Goal: Find specific page/section: Find specific page/section

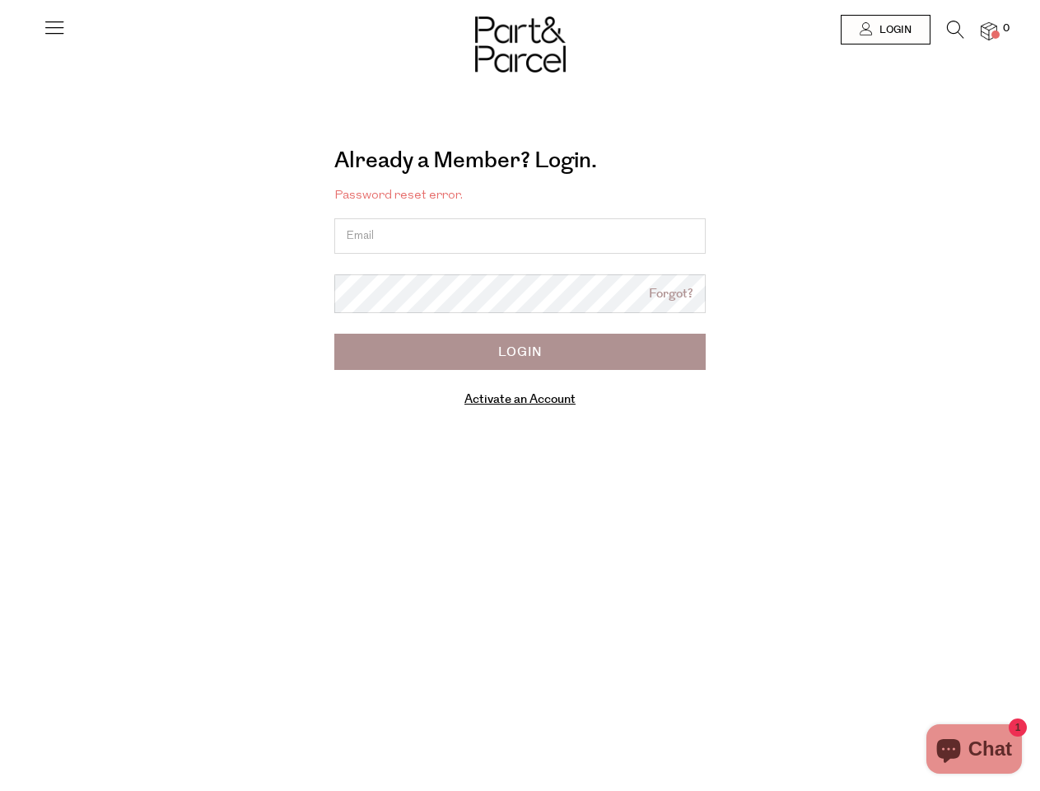
click at [54, 34] on icon at bounding box center [54, 27] width 23 height 23
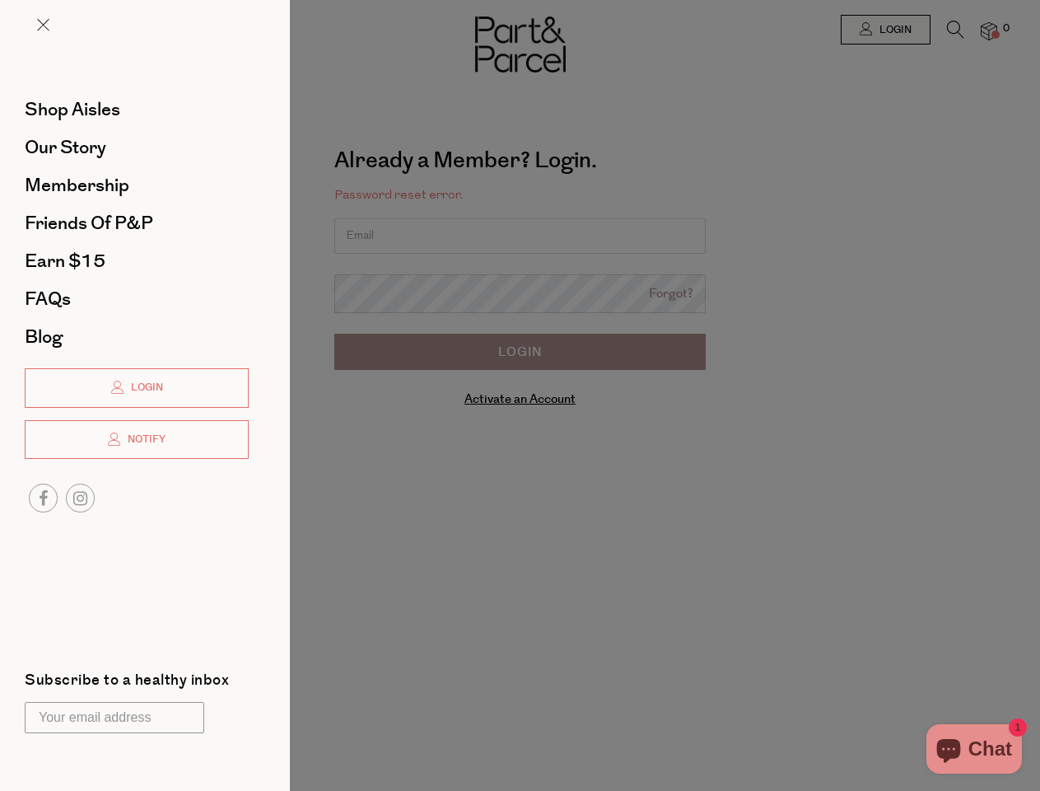
click at [885, 30] on div at bounding box center [520, 395] width 1040 height 791
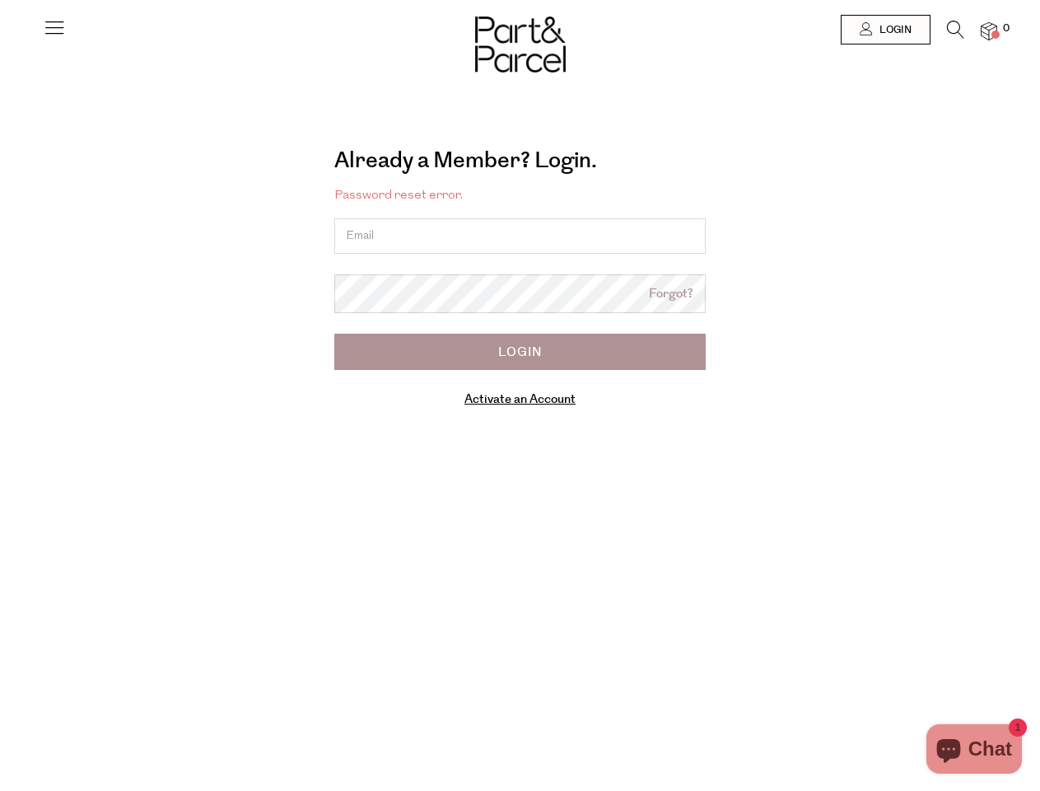
click at [956, 34] on icon at bounding box center [955, 30] width 17 height 18
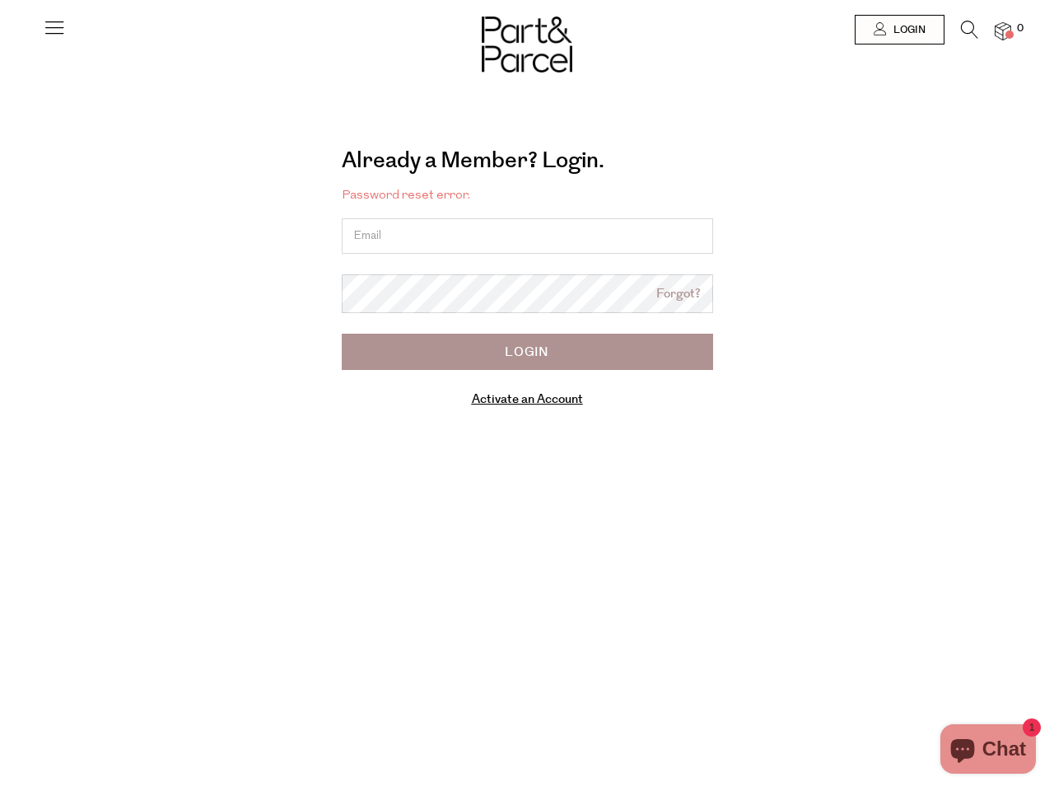
click at [989, 30] on div "Search" at bounding box center [527, 395] width 964 height 791
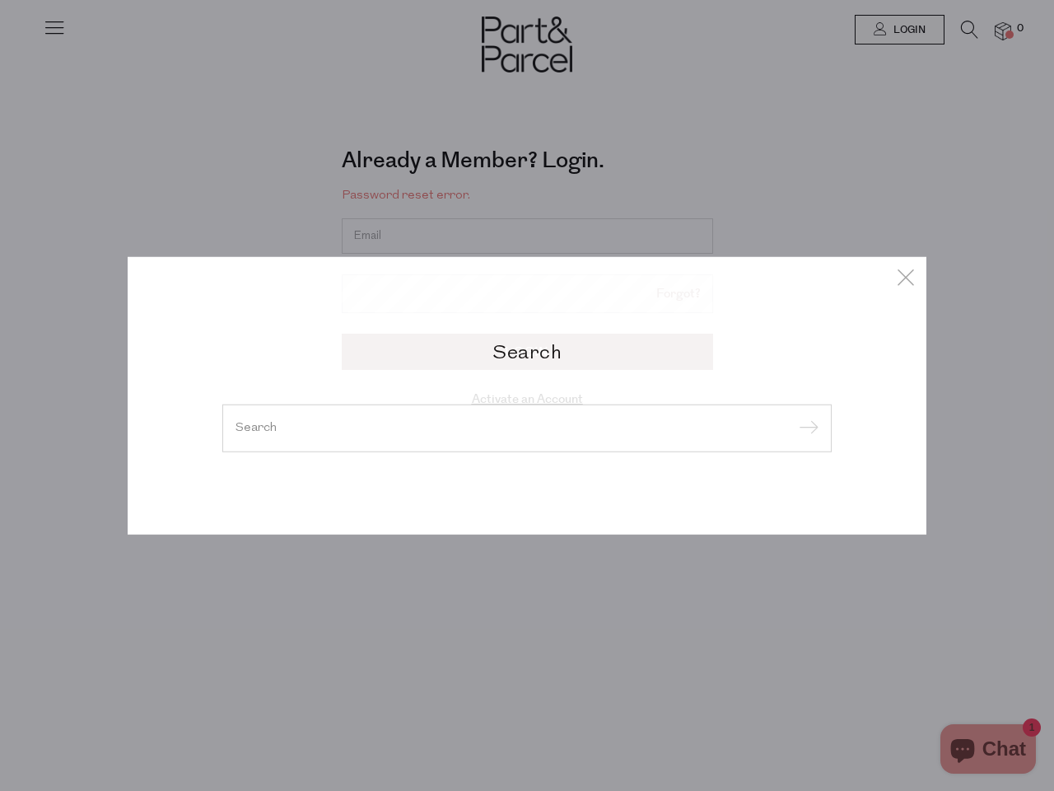
click at [0, 395] on div "Search" at bounding box center [527, 395] width 1054 height 791
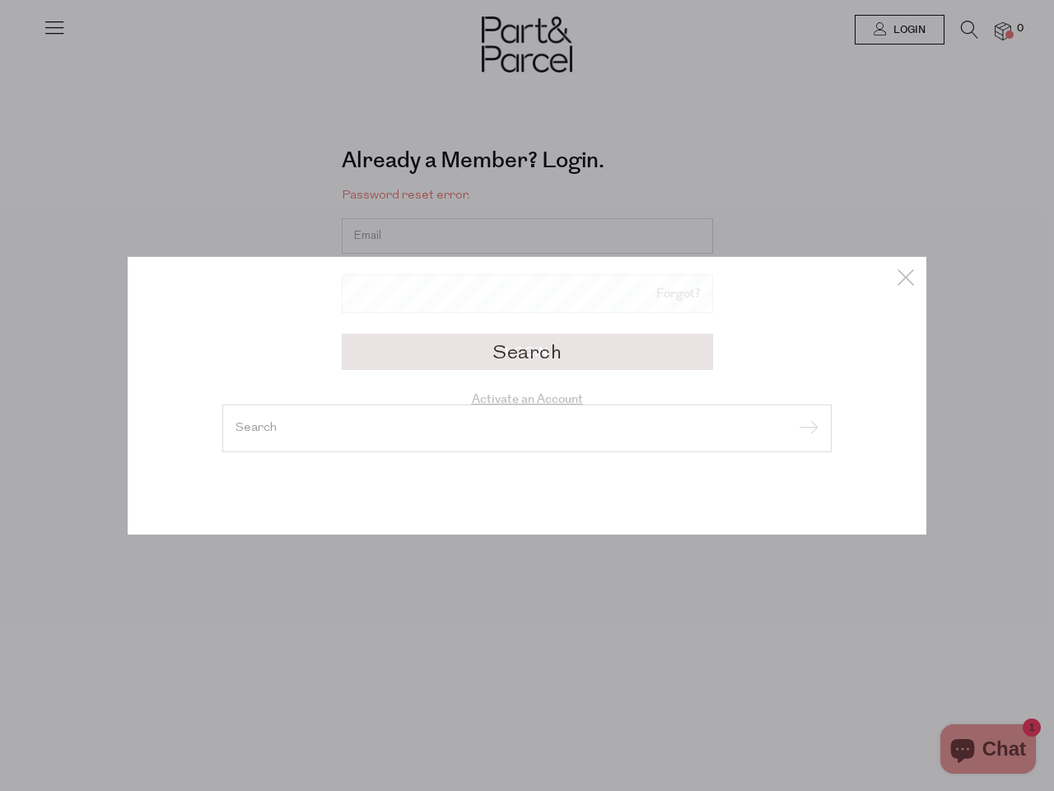
click at [0, 40] on div "Search" at bounding box center [527, 395] width 1054 height 791
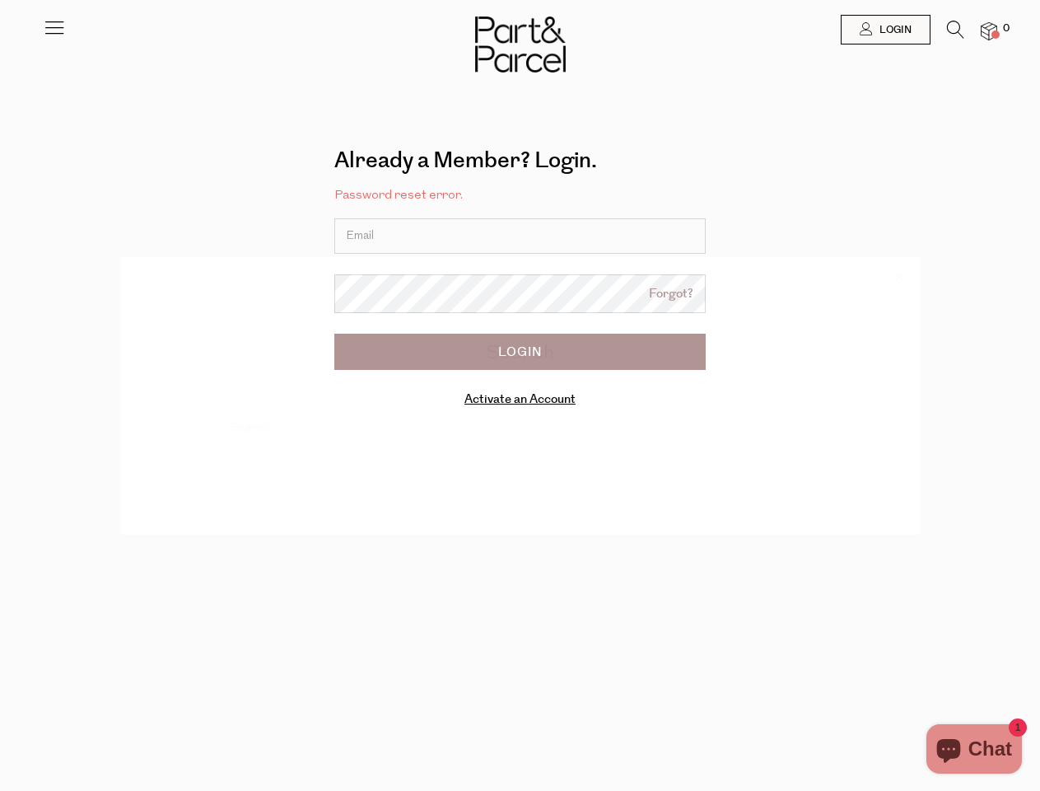
click at [0, 208] on body "Ready to stock up? Close No items in your parcel. Loading Join to Save on this …" at bounding box center [520, 536] width 1040 height 1073
click at [0, 395] on body "Ready to stock up? Close No items in your parcel. Loading Join to Save on this …" at bounding box center [520, 536] width 1040 height 1073
click at [0, 37] on div at bounding box center [520, 29] width 1040 height 59
click at [0, 26] on div at bounding box center [520, 29] width 1040 height 59
